Goal: Information Seeking & Learning: Learn about a topic

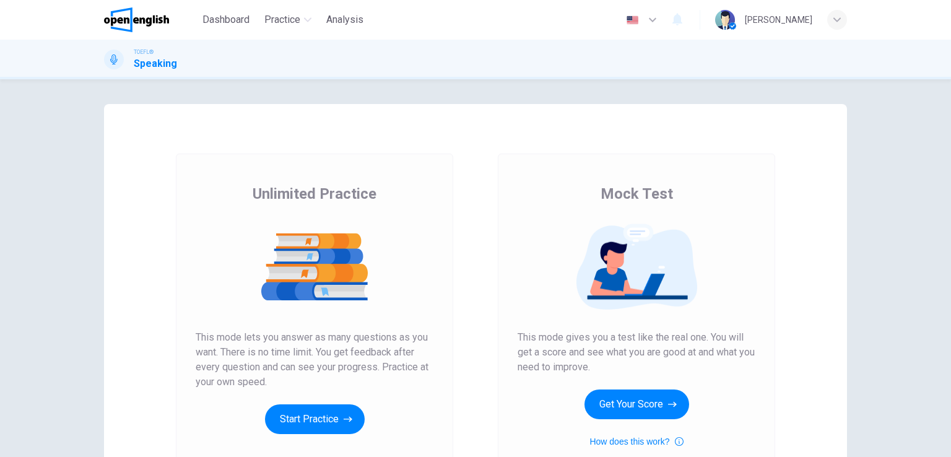
scroll to position [62, 0]
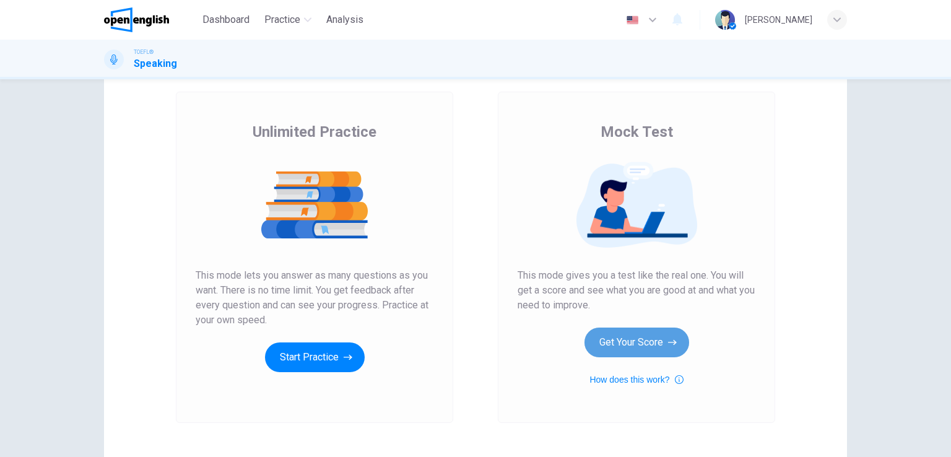
click at [624, 340] on button "Get Your Score" at bounding box center [637, 343] width 105 height 30
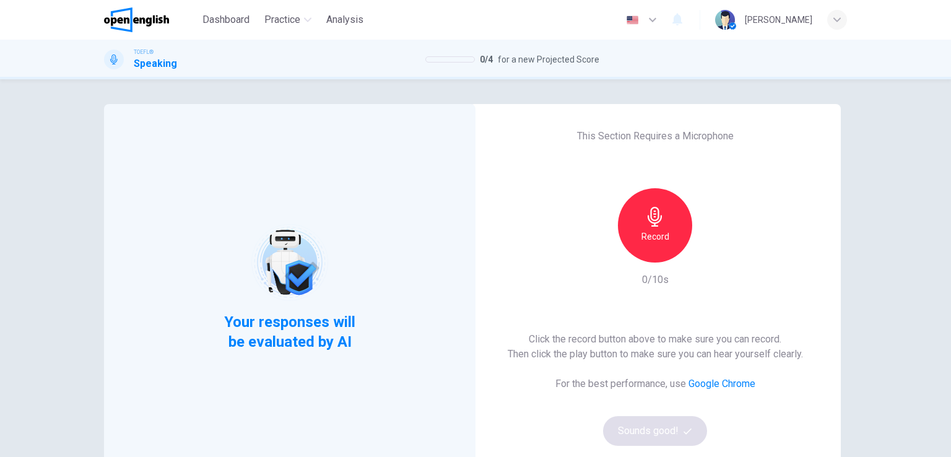
click at [642, 230] on h6 "Record" at bounding box center [656, 236] width 28 height 15
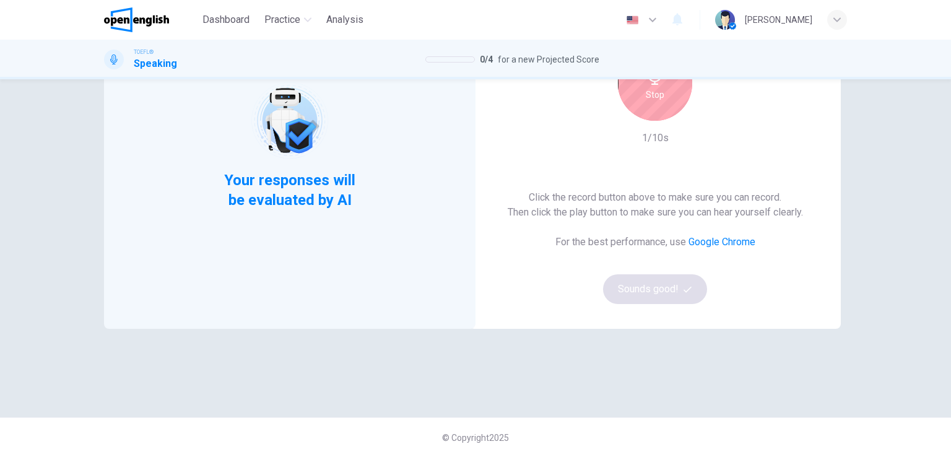
scroll to position [18, 0]
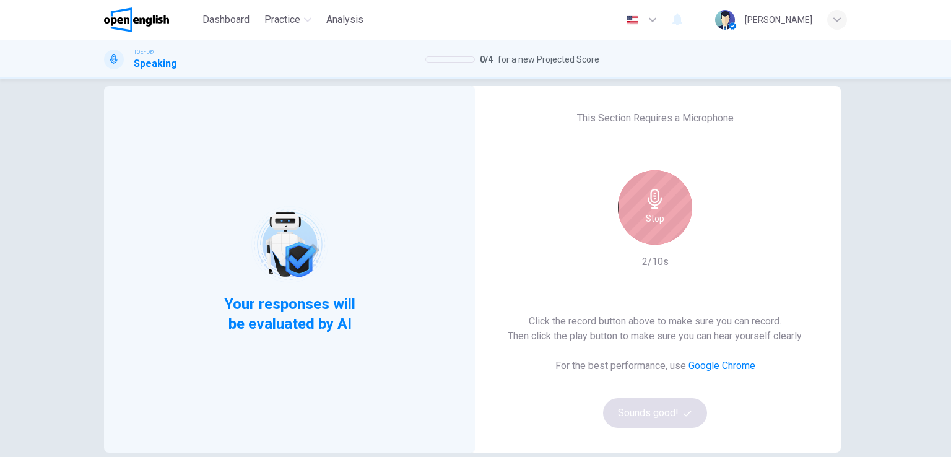
click at [655, 201] on icon "button" at bounding box center [655, 199] width 14 height 20
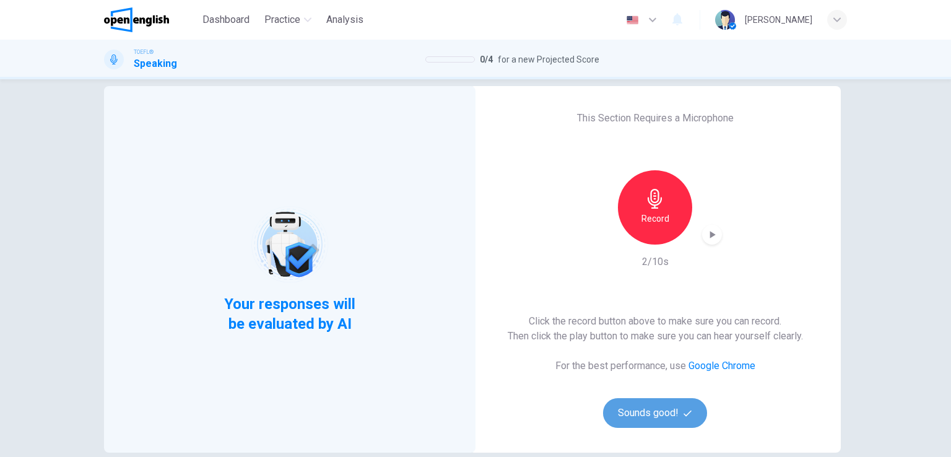
click at [670, 424] on button "Sounds good!" at bounding box center [655, 413] width 104 height 30
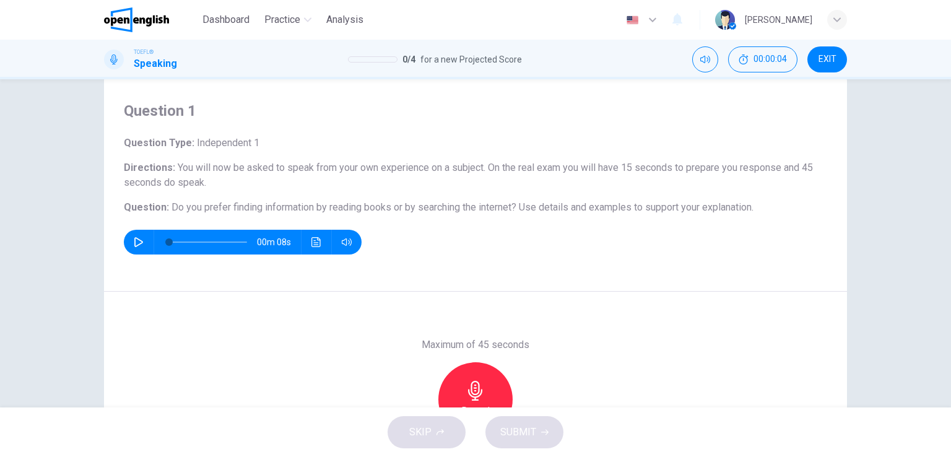
scroll to position [0, 0]
